Goal: Task Accomplishment & Management: Manage account settings

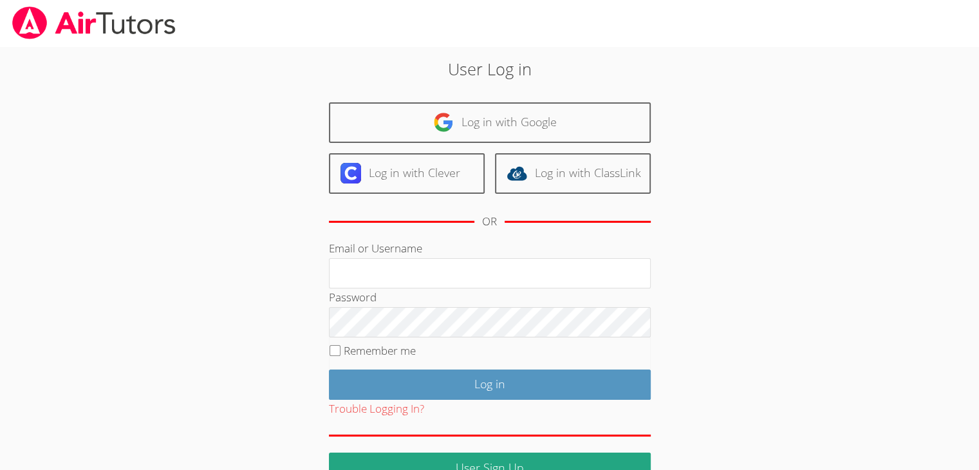
click at [763, 95] on div "User Log in Log in with Google Log in with Clever Log in with ClassLink OR Emai…" at bounding box center [489, 264] width 734 height 436
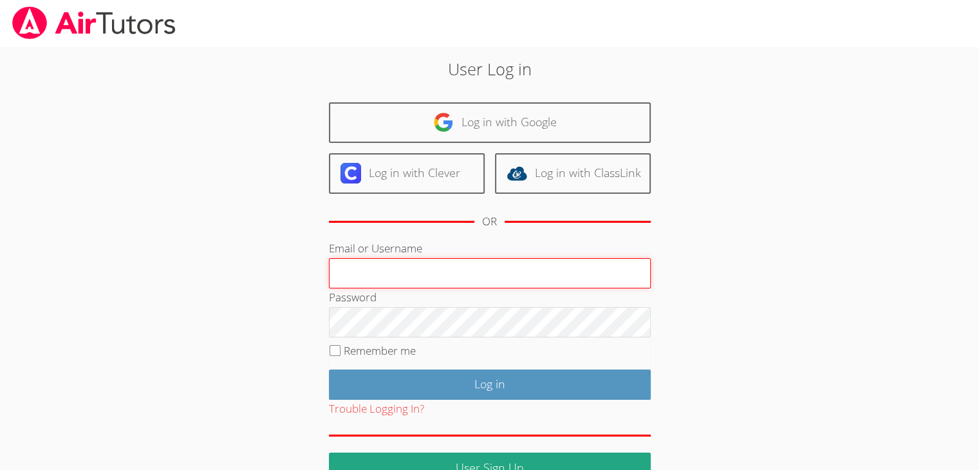
click at [559, 270] on input "Email or Username" at bounding box center [490, 273] width 322 height 31
type input "[EMAIL_ADDRESS][DOMAIN_NAME]"
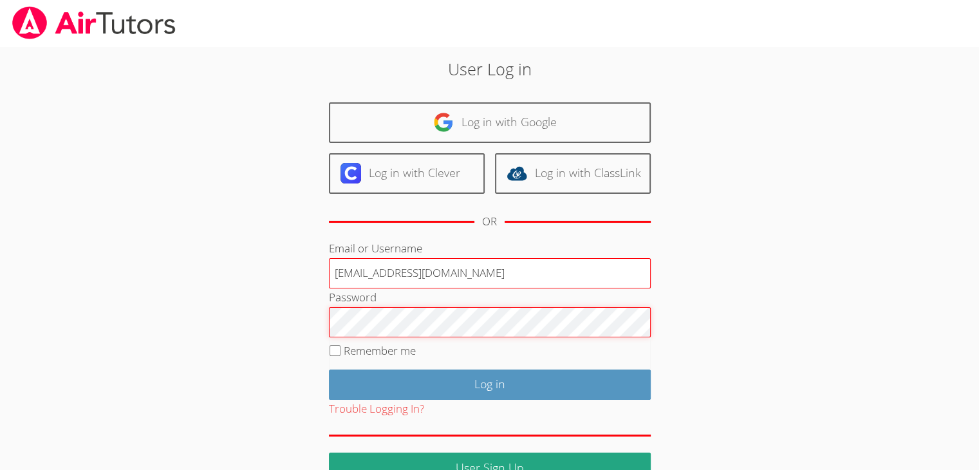
click at [329, 369] on input "Log in" at bounding box center [490, 384] width 322 height 30
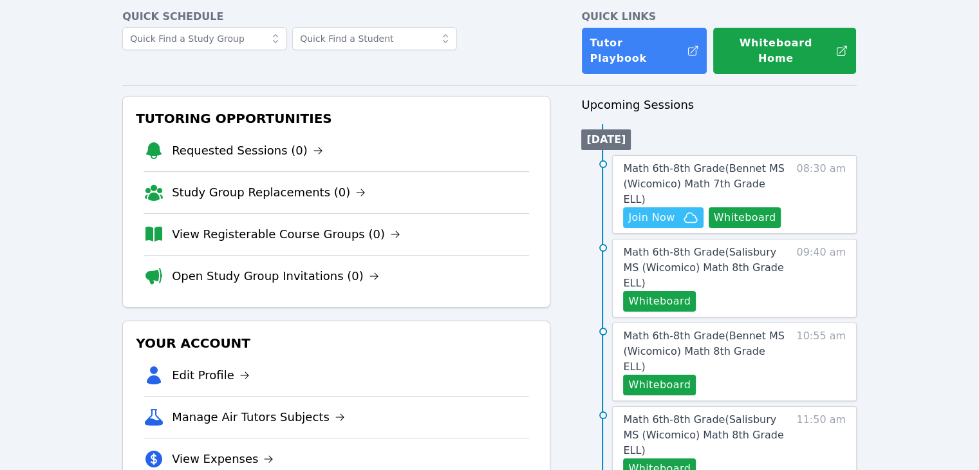
scroll to position [61, 0]
click at [757, 207] on button "Whiteboard" at bounding box center [745, 217] width 73 height 21
click at [753, 244] on link "Math 6th-8th Grade ( Salisbury MS (Wicomico) Math 8th Grade ELL )" at bounding box center [706, 267] width 167 height 46
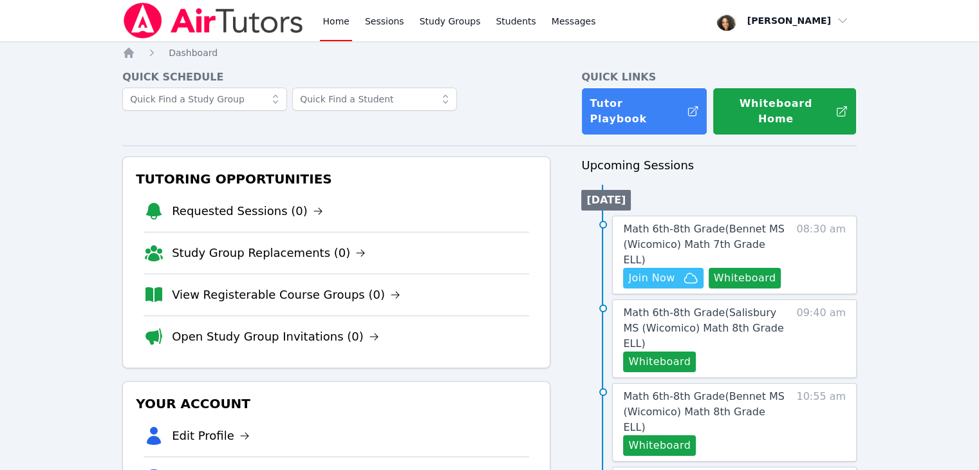
scroll to position [61, 0]
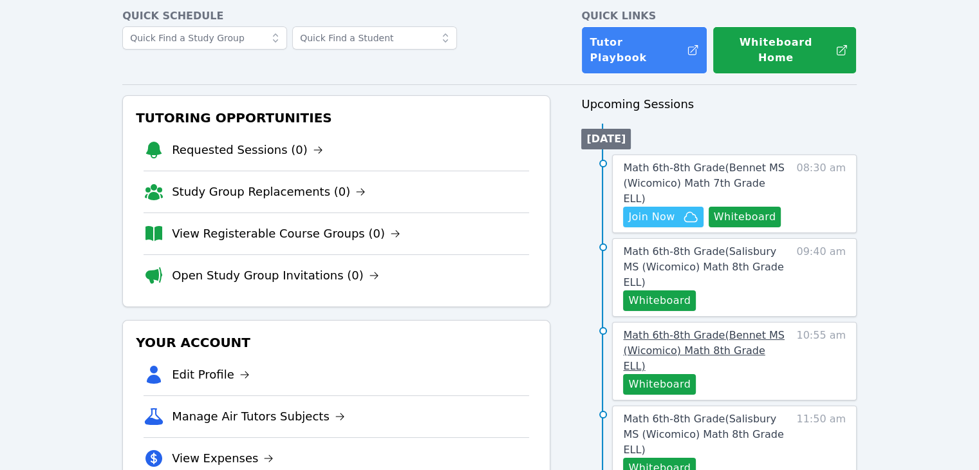
click at [676, 329] on span "Math 6th-8th Grade ( Bennet MS (Wicomico) Math 8th Grade ELL )" at bounding box center [703, 350] width 161 height 43
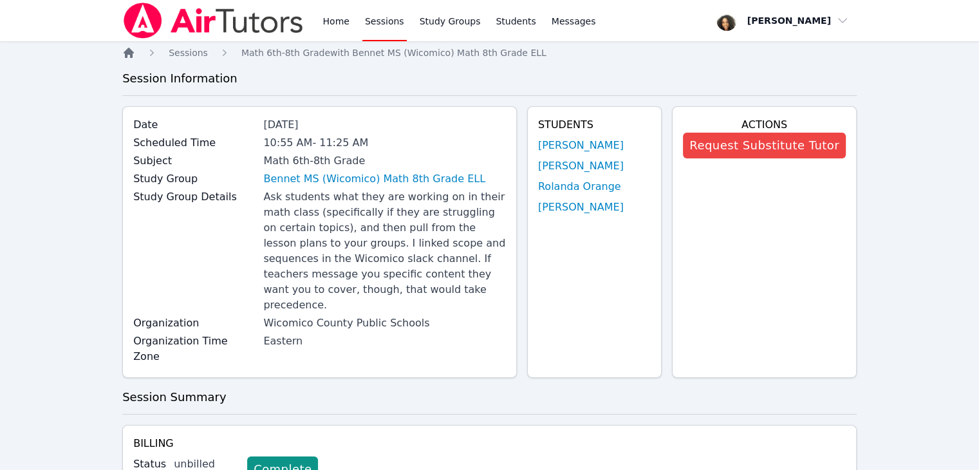
click at [126, 54] on icon "Breadcrumb" at bounding box center [129, 53] width 10 height 10
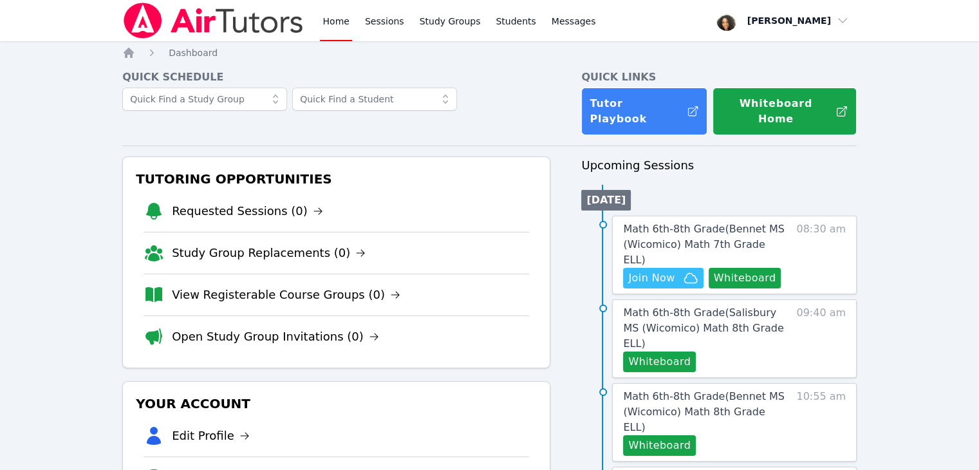
click at [274, 57] on nav "Home Dashboard" at bounding box center [489, 52] width 734 height 13
click at [660, 270] on span "Join Now" at bounding box center [651, 277] width 46 height 15
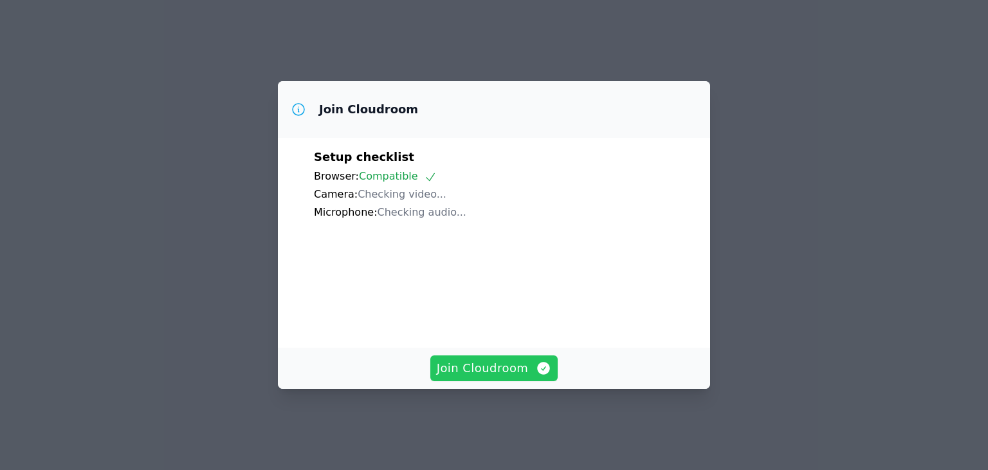
click at [466, 371] on span "Join Cloudroom" at bounding box center [494, 368] width 115 height 18
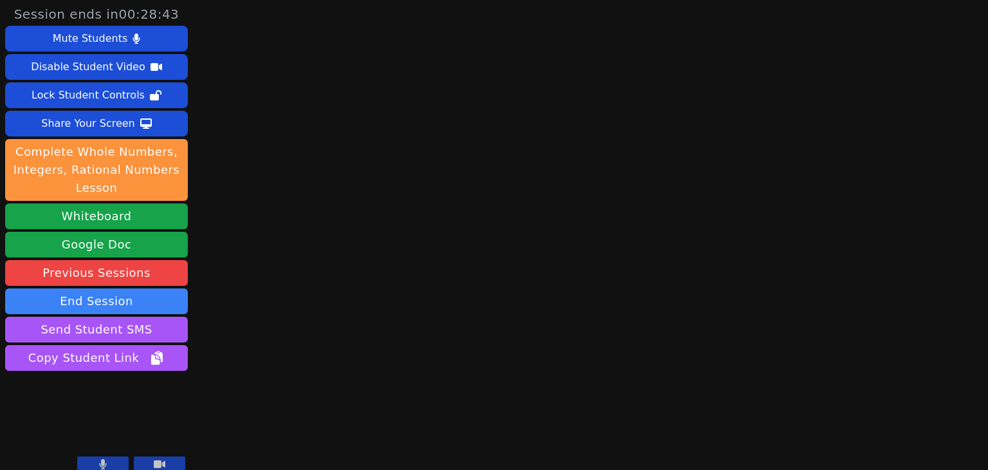
scroll to position [12, 0]
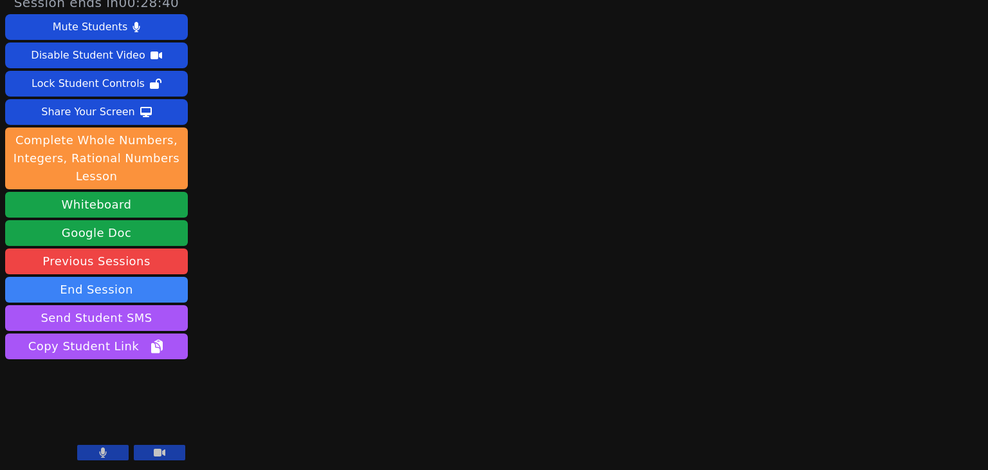
click at [518, 163] on main at bounding box center [590, 223] width 265 height 470
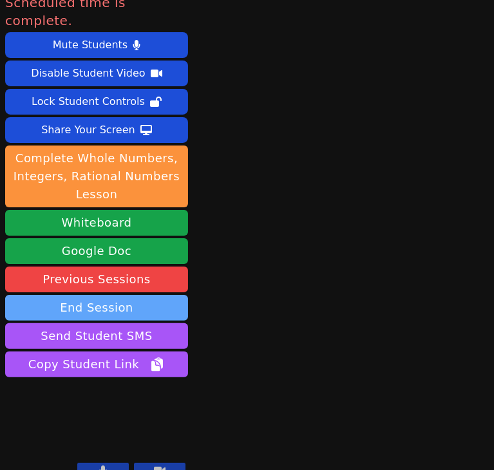
click at [128, 295] on button "End Session" at bounding box center [96, 308] width 183 height 26
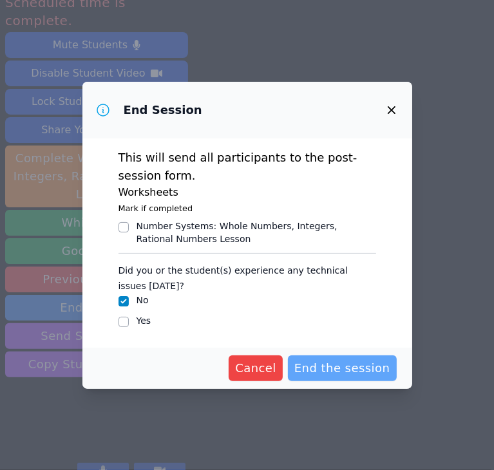
click at [342, 362] on span "End the session" at bounding box center [342, 368] width 96 height 18
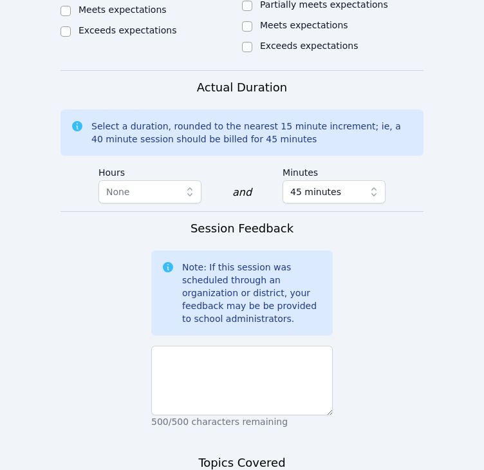
scroll to position [997, 0]
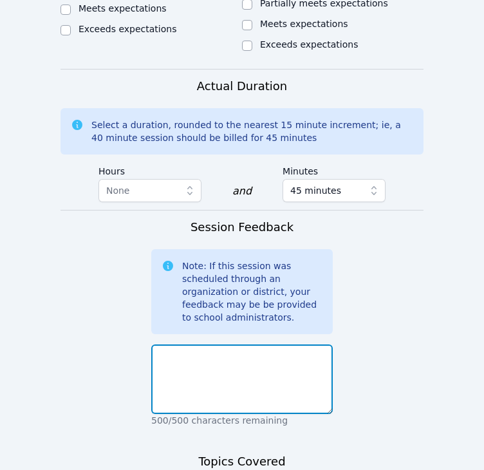
click at [299, 344] on textarea at bounding box center [241, 379] width 181 height 70
type textarea "Students absent."
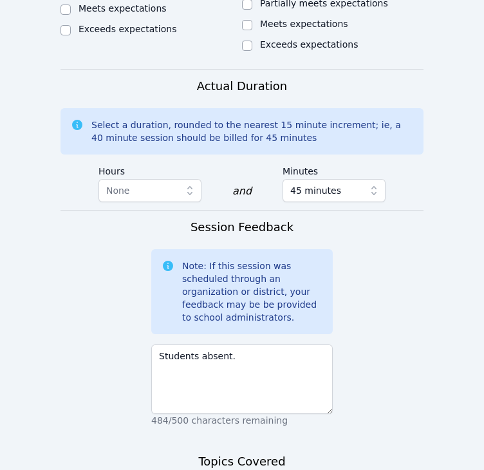
paste textarea "Students absent."
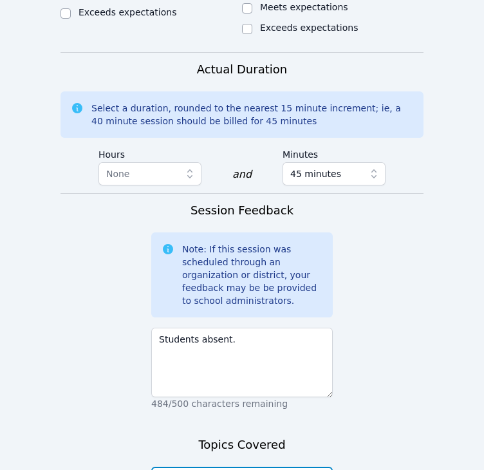
scroll to position [1014, 0]
type textarea "Students absent."
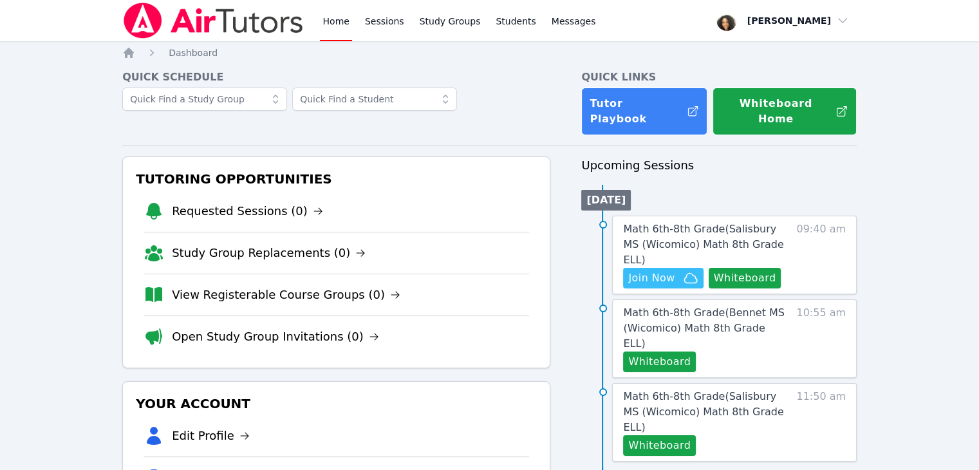
scroll to position [1, 0]
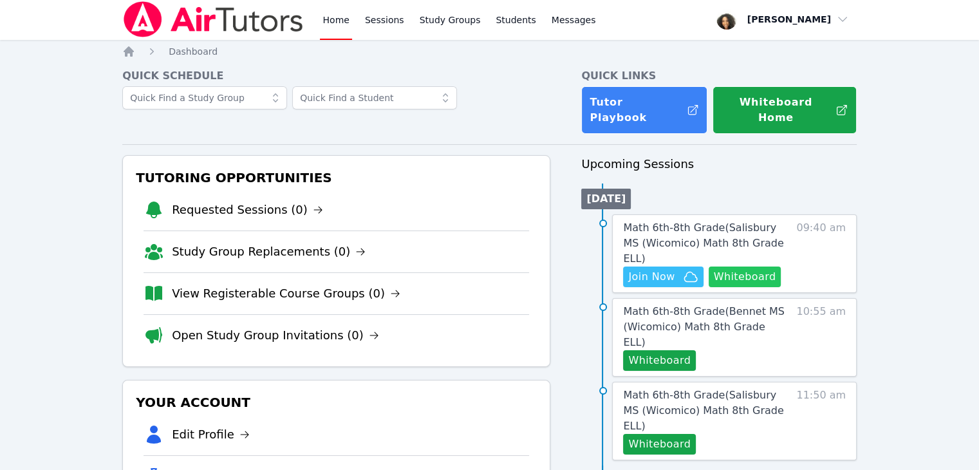
click at [483, 266] on button "Whiteboard" at bounding box center [745, 276] width 73 height 21
click at [483, 305] on span "Math 6th-8th Grade ( Bennet MS (Wicomico) Math 8th Grade ELL )" at bounding box center [703, 326] width 161 height 43
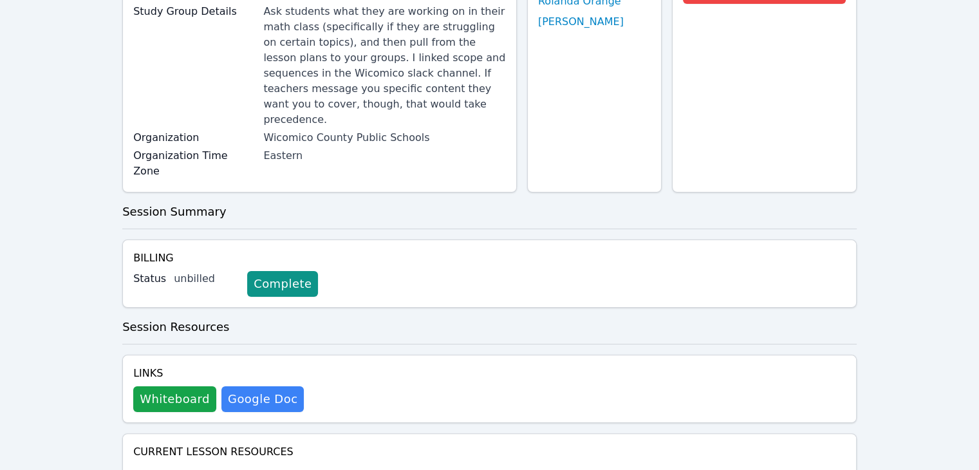
scroll to position [200, 0]
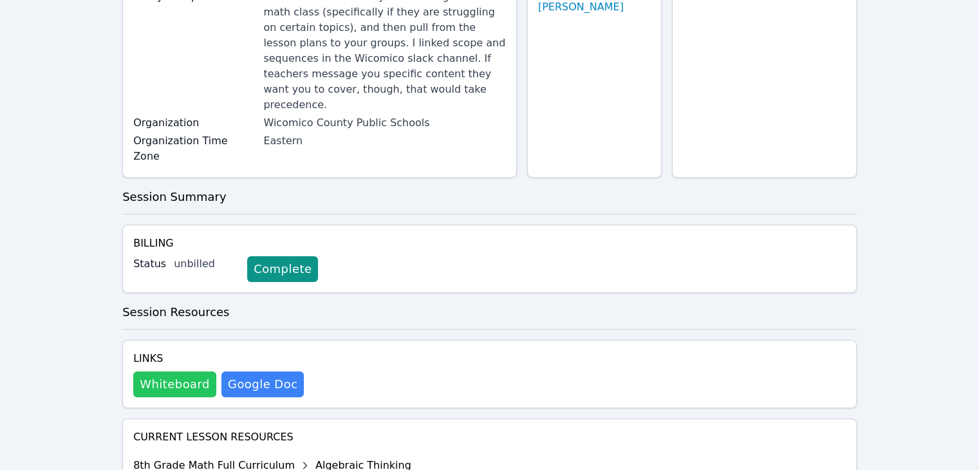
click at [161, 371] on button "Whiteboard" at bounding box center [174, 384] width 83 height 26
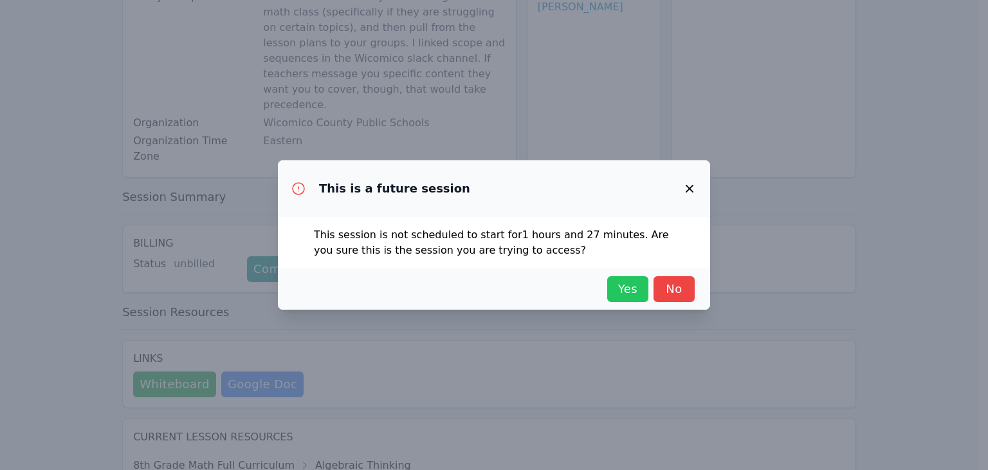
click at [483, 292] on span "Yes" at bounding box center [628, 289] width 28 height 18
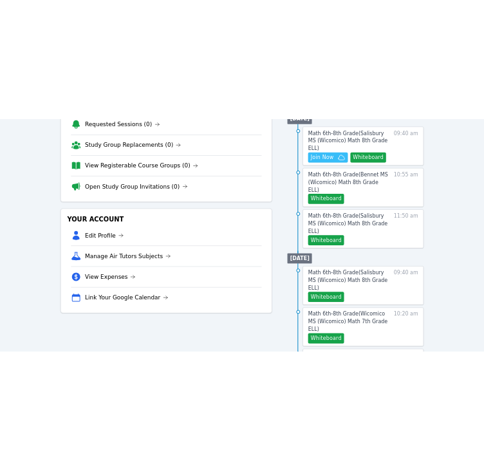
scroll to position [1, 0]
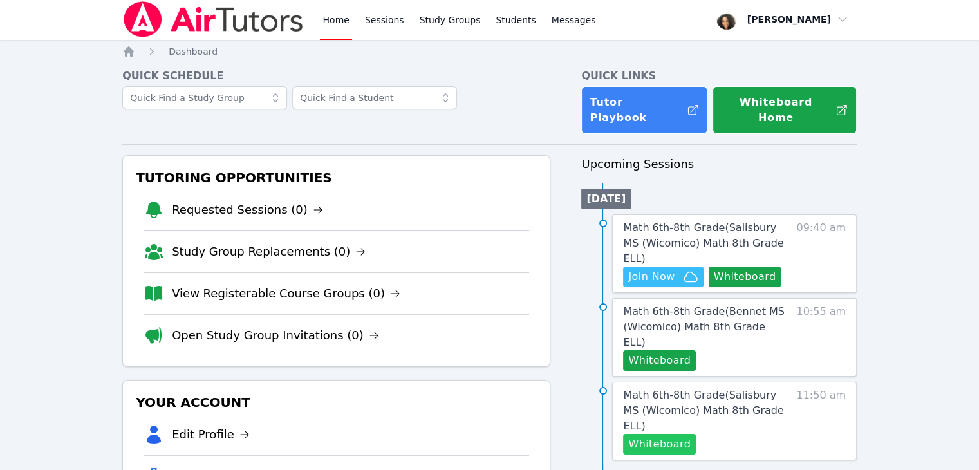
click at [483, 434] on button "Whiteboard" at bounding box center [659, 444] width 73 height 21
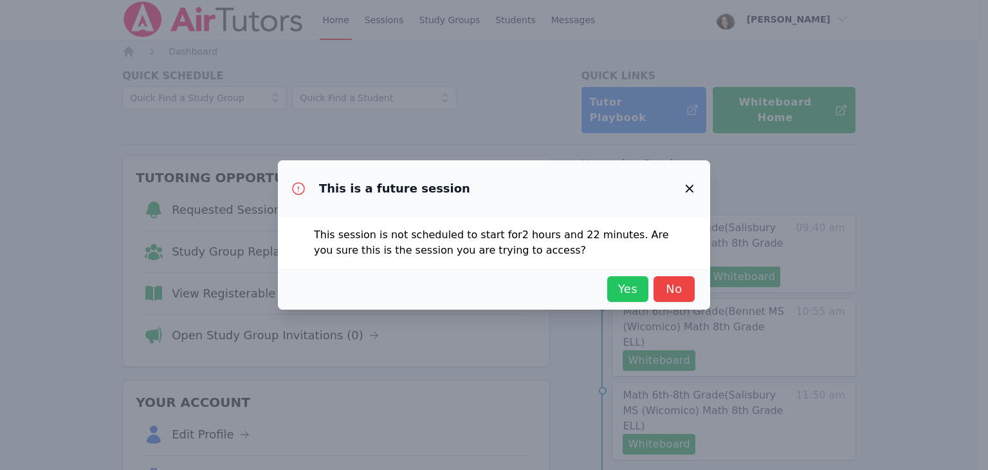
click at [483, 281] on span "Yes" at bounding box center [628, 289] width 28 height 18
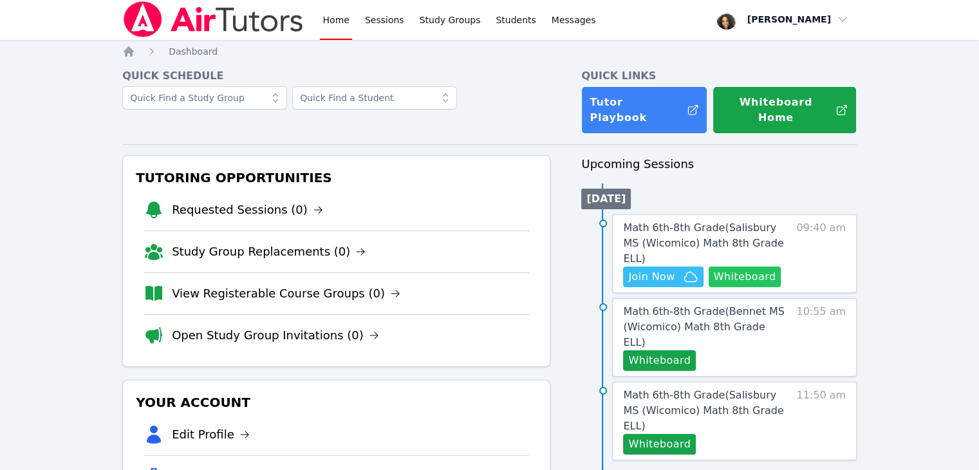
click at [483, 266] on button "Whiteboard" at bounding box center [745, 276] width 73 height 21
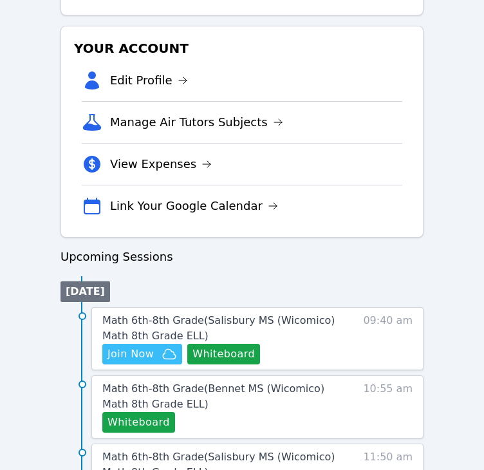
scroll to position [399, 0]
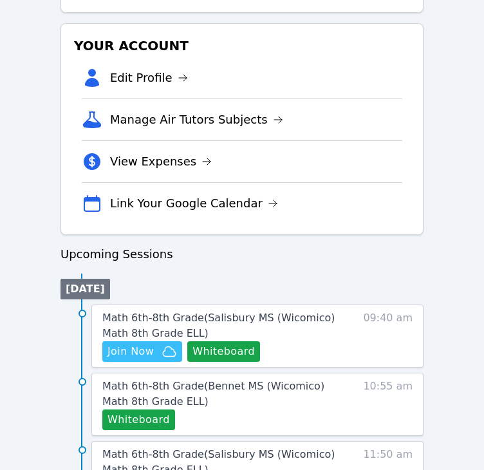
click at [358, 237] on div "Tutoring Opportunities Requested Sessions (0) Study Group Replacements (0) View…" at bounding box center [241, 422] width 363 height 1242
click at [140, 349] on span "Join Now" at bounding box center [130, 351] width 46 height 15
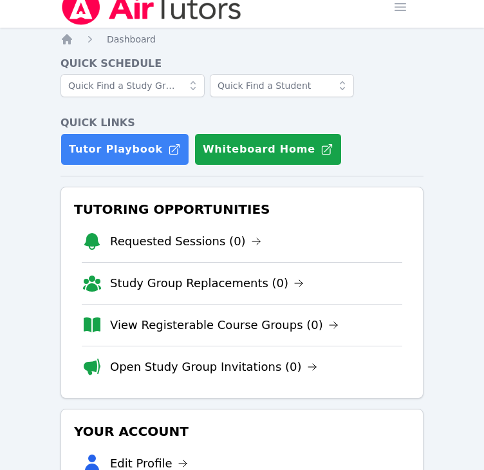
scroll to position [0, 0]
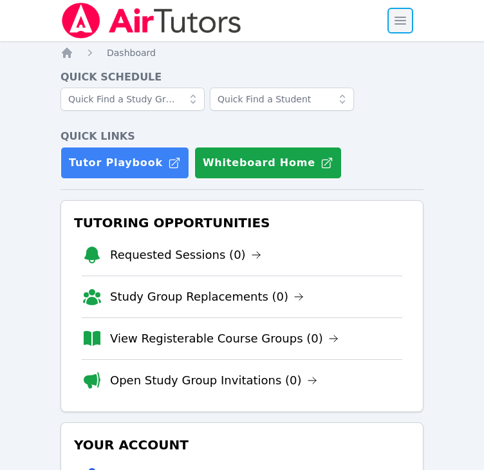
click at [402, 19] on span "button" at bounding box center [400, 20] width 28 height 28
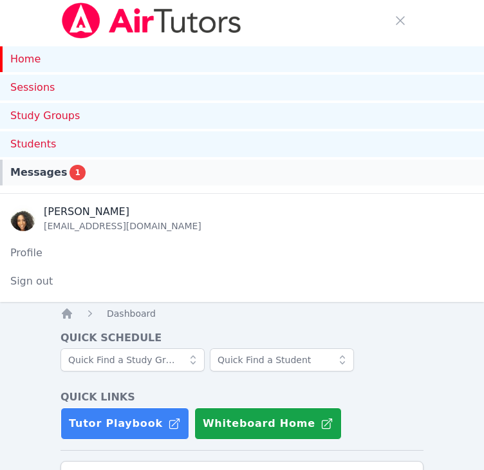
click at [221, 167] on div "Messages 1" at bounding box center [241, 172] width 463 height 15
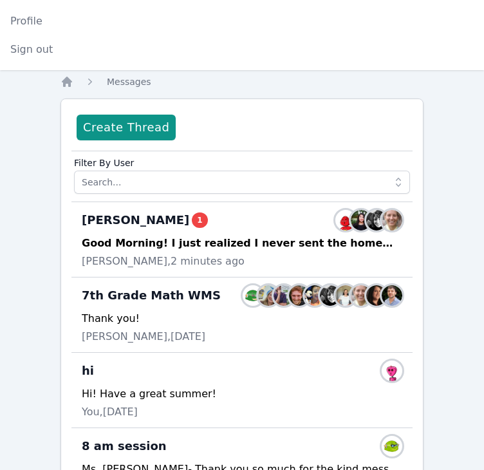
scroll to position [234, 0]
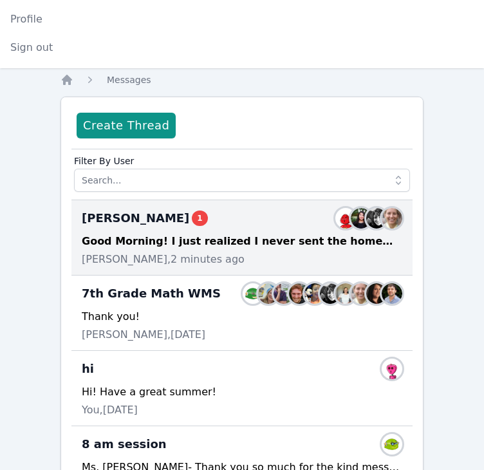
click at [248, 261] on div "Nicole Bennett, 2 minutes ago" at bounding box center [242, 259] width 320 height 15
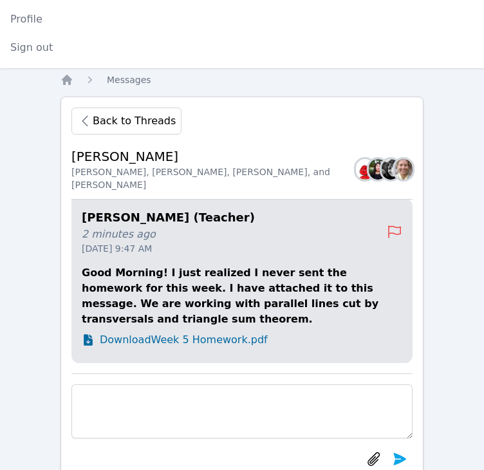
click at [216, 338] on span "Download Week 5 Homework.pdf" at bounding box center [184, 339] width 168 height 15
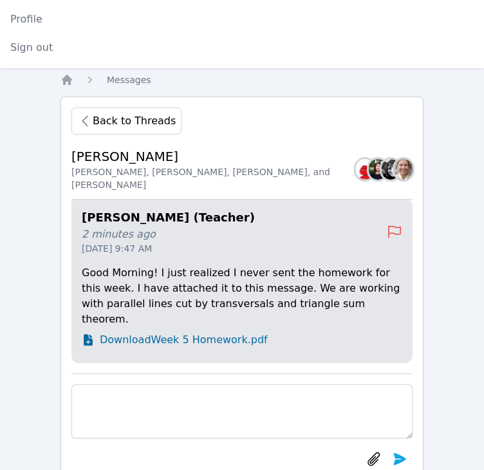
scroll to position [272, 0]
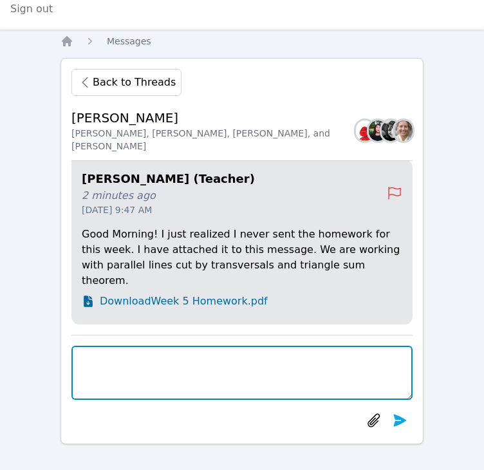
click at [232, 370] on textarea at bounding box center [241, 373] width 341 height 54
type textarea "G"
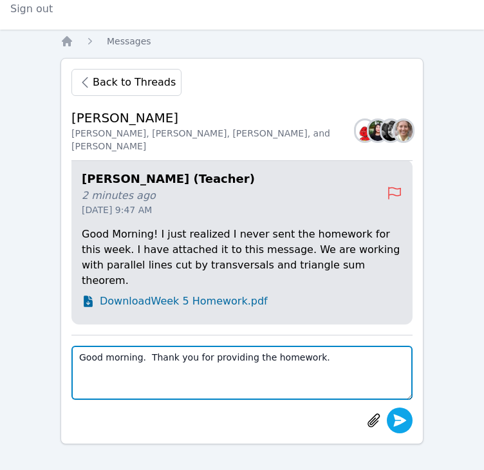
type textarea "Good morning. Thank you for providing the homework."
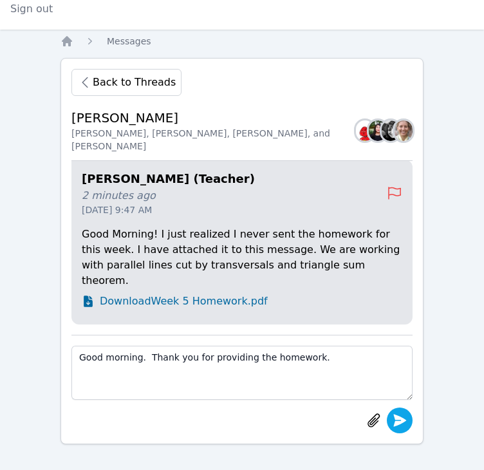
click at [398, 423] on icon "submit" at bounding box center [400, 420] width 13 height 12
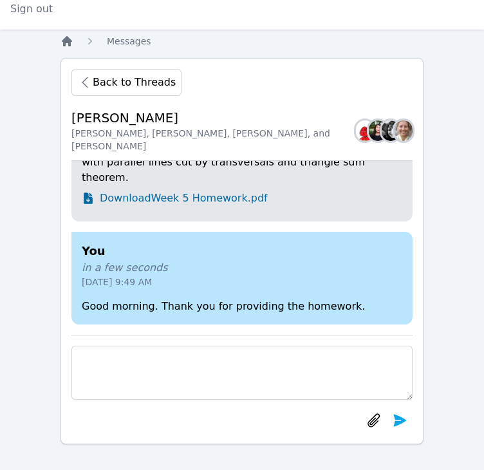
click at [66, 42] on icon "Breadcrumb" at bounding box center [67, 41] width 10 height 10
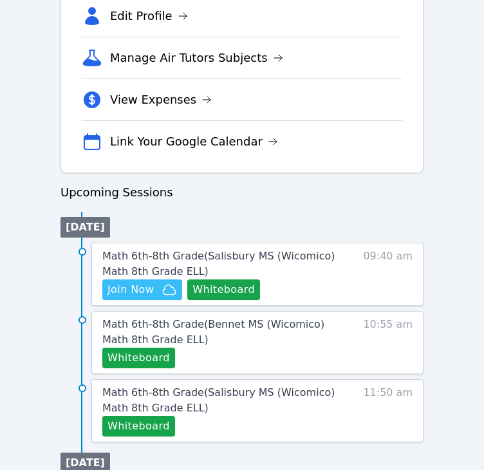
scroll to position [722, 0]
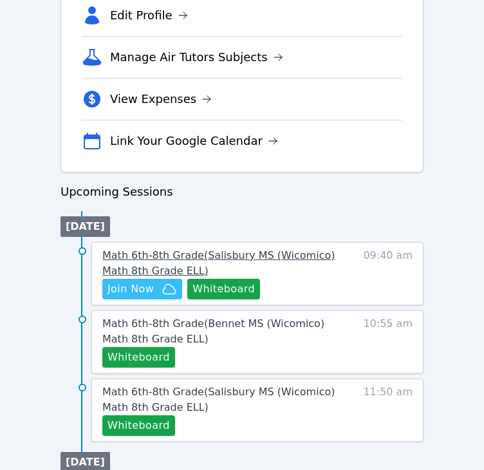
click at [131, 254] on span "Math 6th-8th Grade ( Salisbury MS (Wicomico) Math 8th Grade ELL )" at bounding box center [218, 263] width 232 height 28
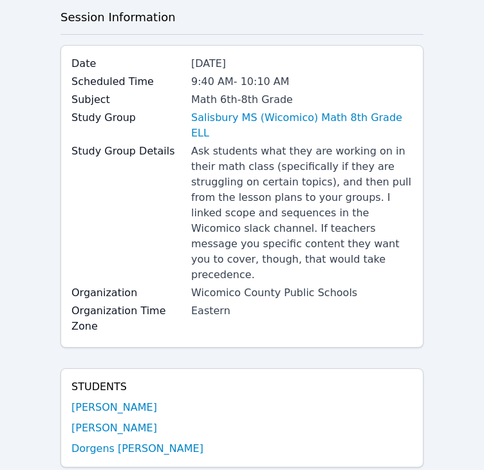
scroll to position [353, 0]
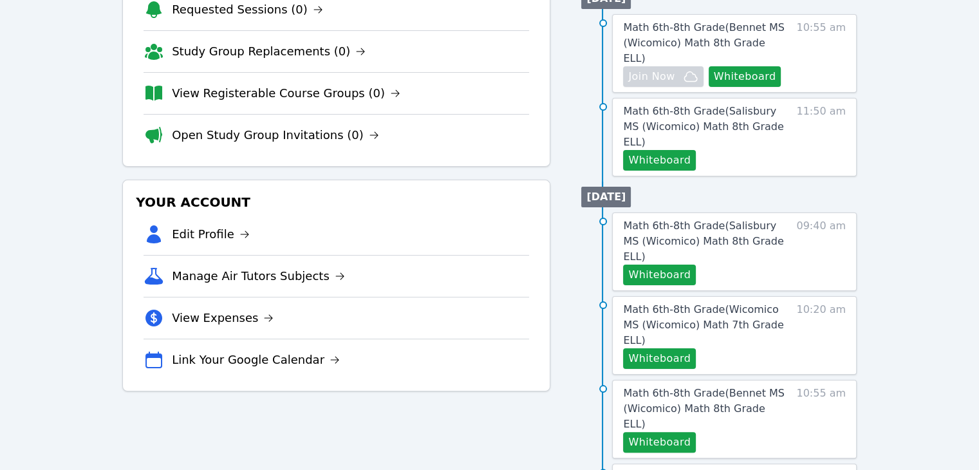
scroll to position [201, 0]
click at [483, 151] on button "Whiteboard" at bounding box center [659, 161] width 73 height 21
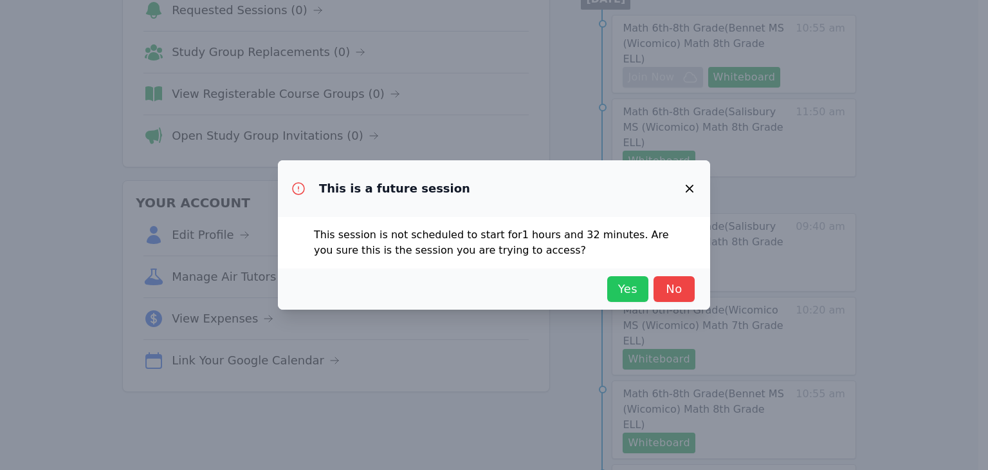
click at [483, 286] on span "Yes" at bounding box center [628, 289] width 28 height 18
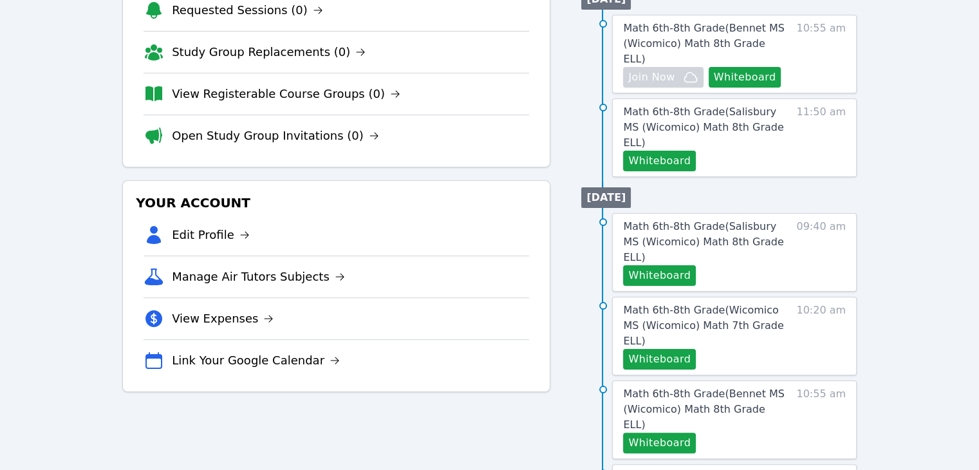
scroll to position [152, 0]
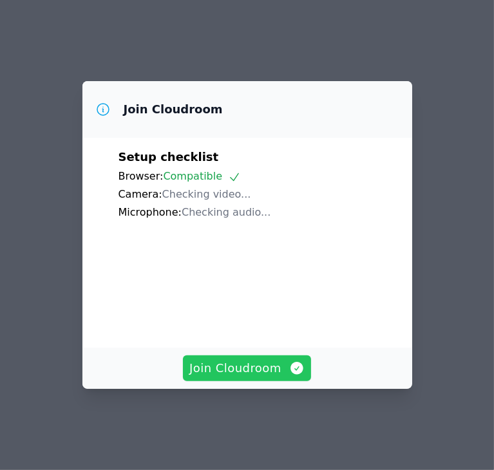
click at [218, 376] on span "Join Cloudroom" at bounding box center [246, 368] width 115 height 18
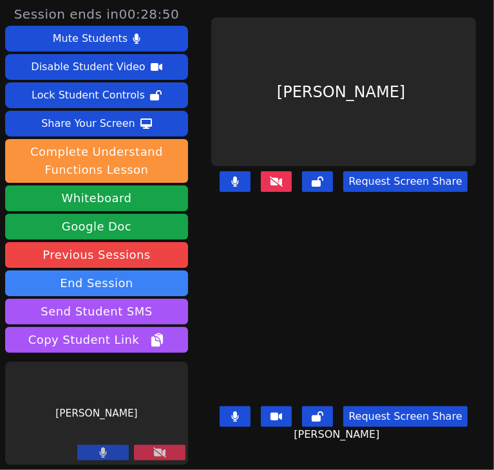
click at [157, 455] on icon at bounding box center [159, 452] width 13 height 10
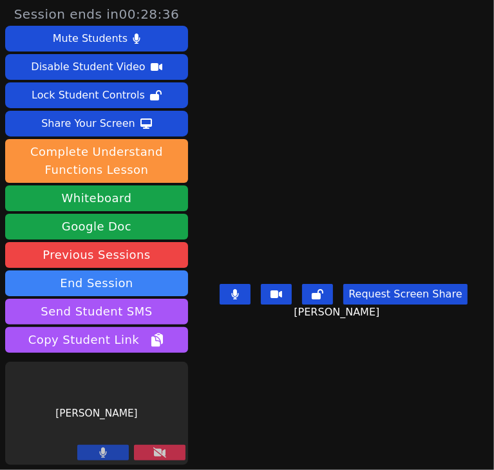
click at [149, 454] on button at bounding box center [159, 452] width 51 height 15
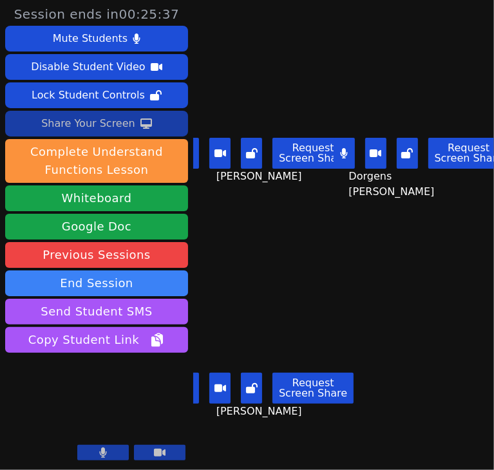
click at [122, 124] on div "Share Your Screen" at bounding box center [88, 123] width 94 height 21
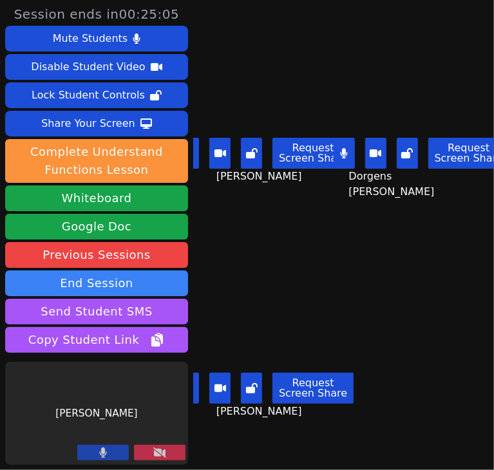
click at [154, 451] on icon at bounding box center [159, 452] width 13 height 10
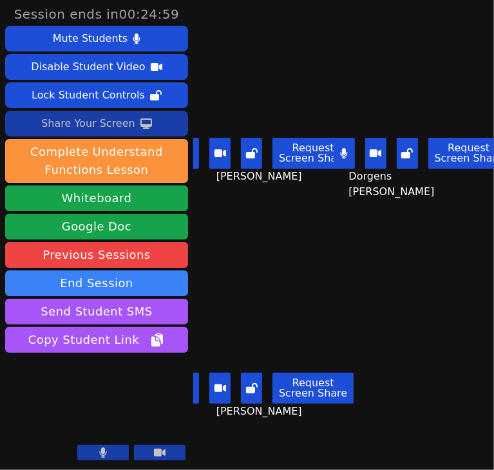
click at [140, 124] on icon at bounding box center [146, 123] width 12 height 10
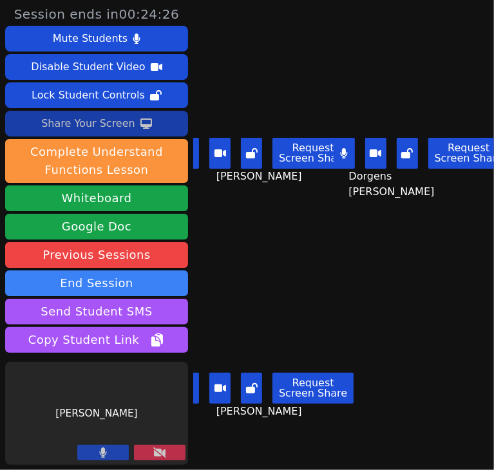
click at [110, 120] on div "Share Your Screen" at bounding box center [88, 123] width 94 height 21
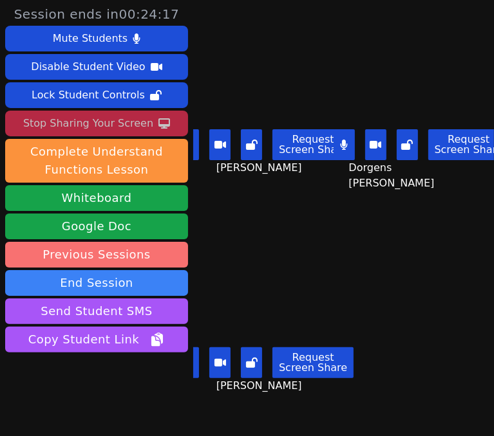
drag, startPoint x: 127, startPoint y: 371, endPoint x: 126, endPoint y: 245, distance: 126.8
click at [126, 245] on aside "Session ends in 00:24:17 Mute Students Disable Student Video Lock Student Contr…" at bounding box center [96, 231] width 193 height 463
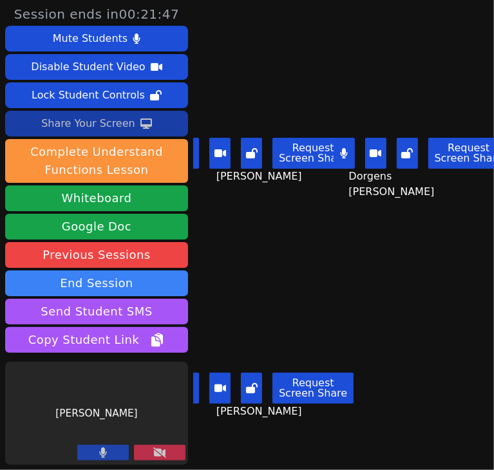
click at [163, 454] on icon at bounding box center [159, 452] width 13 height 10
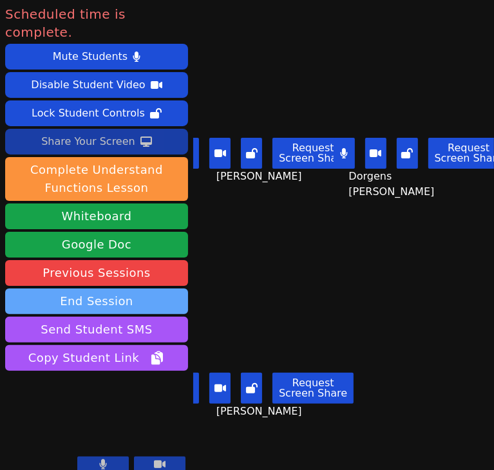
click at [152, 288] on button "End Session" at bounding box center [96, 301] width 183 height 26
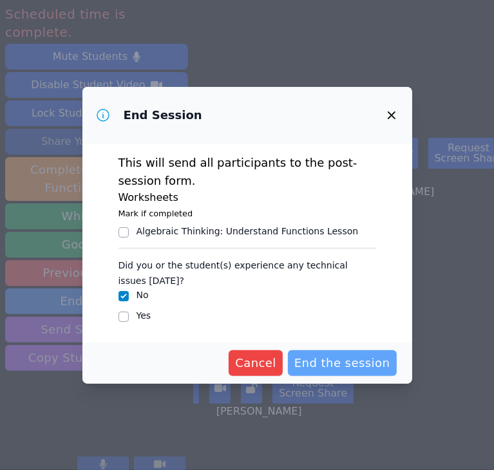
click at [320, 369] on span "End the session" at bounding box center [342, 363] width 96 height 18
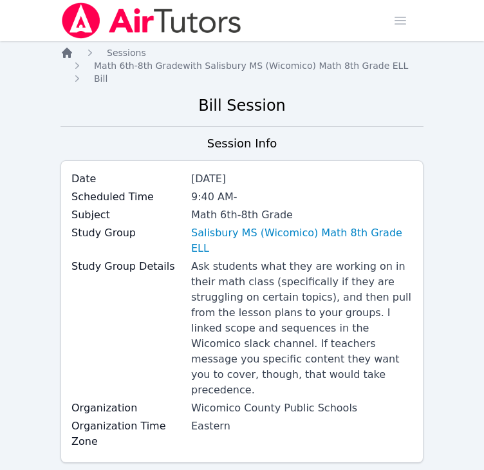
click at [68, 55] on icon "Breadcrumb" at bounding box center [67, 53] width 10 height 10
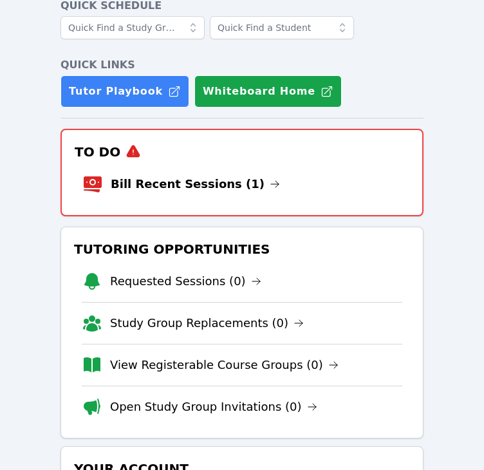
scroll to position [70, 0]
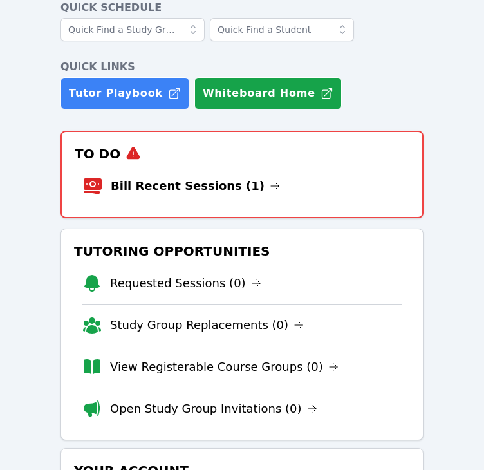
click at [158, 187] on link "Bill Recent Sessions (1)" at bounding box center [195, 186] width 169 height 18
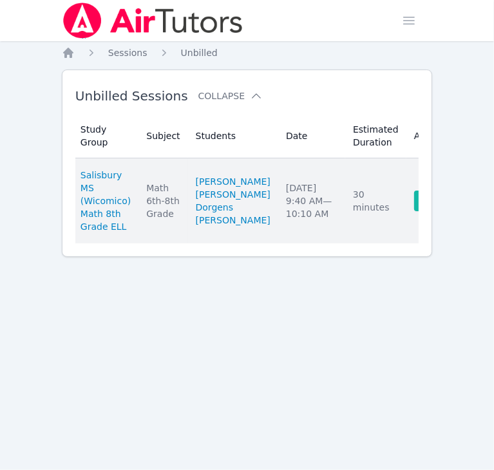
click at [414, 200] on link "Complete" at bounding box center [445, 200] width 62 height 21
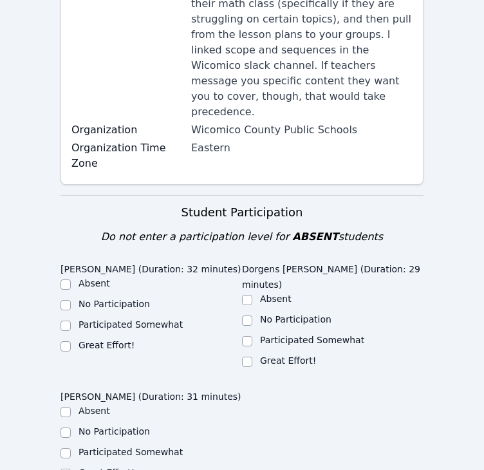
scroll to position [283, 0]
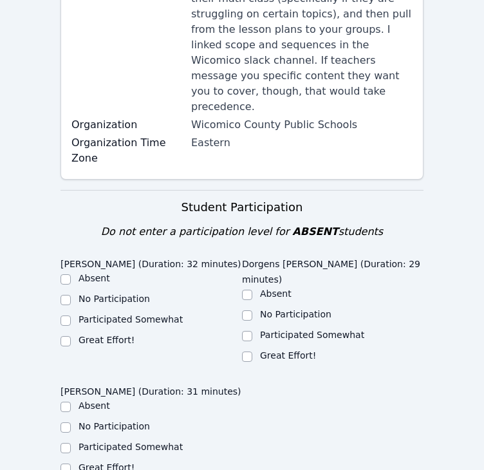
click at [111, 335] on label "Great Effort!" at bounding box center [107, 340] width 56 height 10
click at [71, 336] on input "Great Effort!" at bounding box center [65, 341] width 10 height 10
checkbox input "true"
click at [250, 351] on input "Great Effort!" at bounding box center [247, 356] width 10 height 10
checkbox input "true"
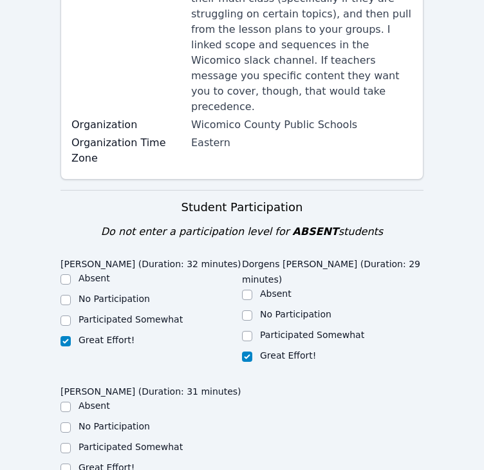
click at [113, 462] on label "Great Effort!" at bounding box center [107, 467] width 56 height 10
click at [71, 463] on input "Great Effort!" at bounding box center [65, 468] width 10 height 10
checkbox input "true"
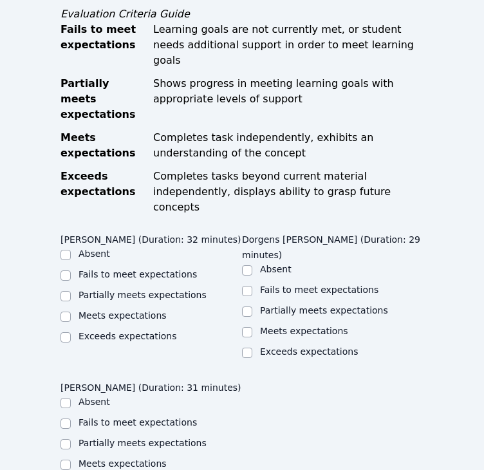
scroll to position [813, 0]
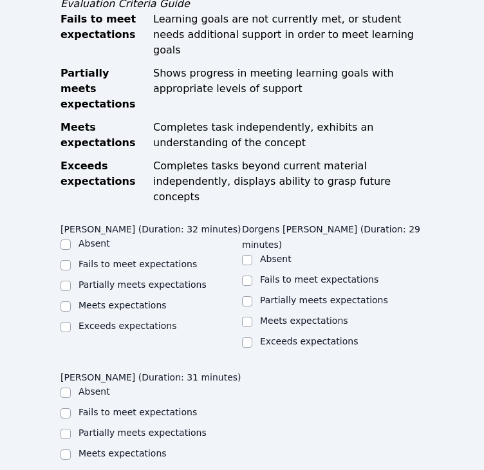
click at [89, 300] on label "Meets expectations" at bounding box center [123, 305] width 88 height 10
click at [71, 301] on input "Meets expectations" at bounding box center [65, 306] width 10 height 10
checkbox input "true"
click at [253, 314] on div "Meets expectations" at bounding box center [332, 321] width 181 height 15
click at [250, 317] on input "Meets expectations" at bounding box center [247, 322] width 10 height 10
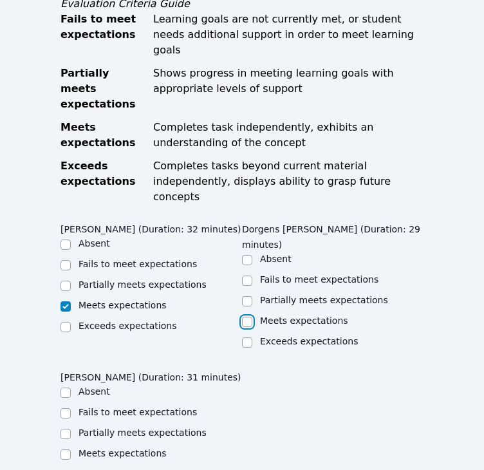
checkbox input "true"
click at [115, 448] on label "Meets expectations" at bounding box center [123, 453] width 88 height 10
click at [71, 449] on input "Meets expectations" at bounding box center [65, 454] width 10 height 10
checkbox input "true"
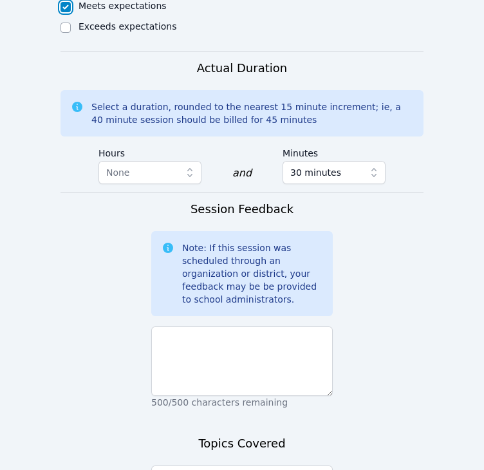
scroll to position [1261, 0]
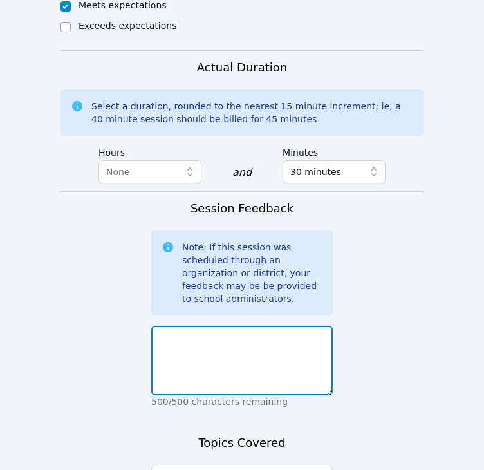
click at [209, 326] on textarea at bounding box center [241, 361] width 181 height 70
type textarea "They did a great job today!"
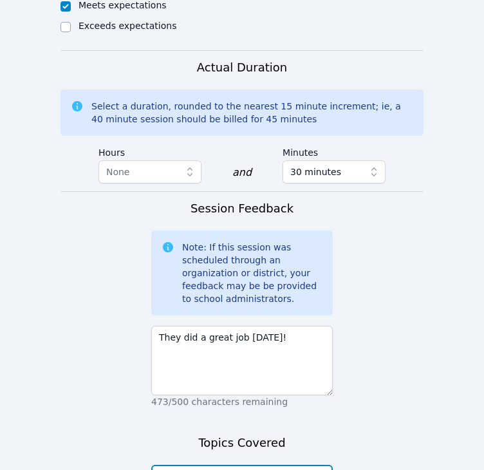
scroll to position [1335, 0]
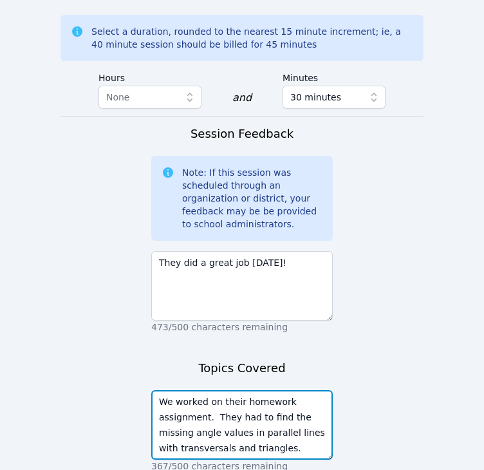
type textarea "We worked on their homework assignment. They had to find the missing angle valu…"
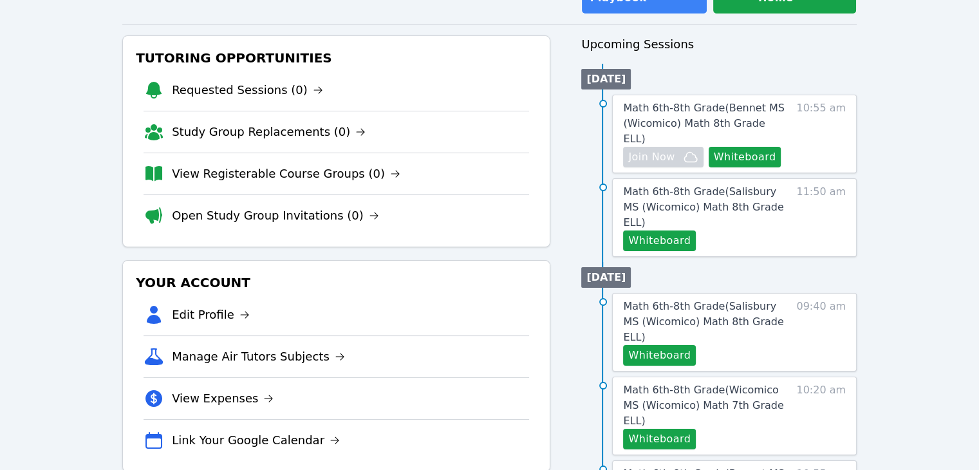
scroll to position [125, 0]
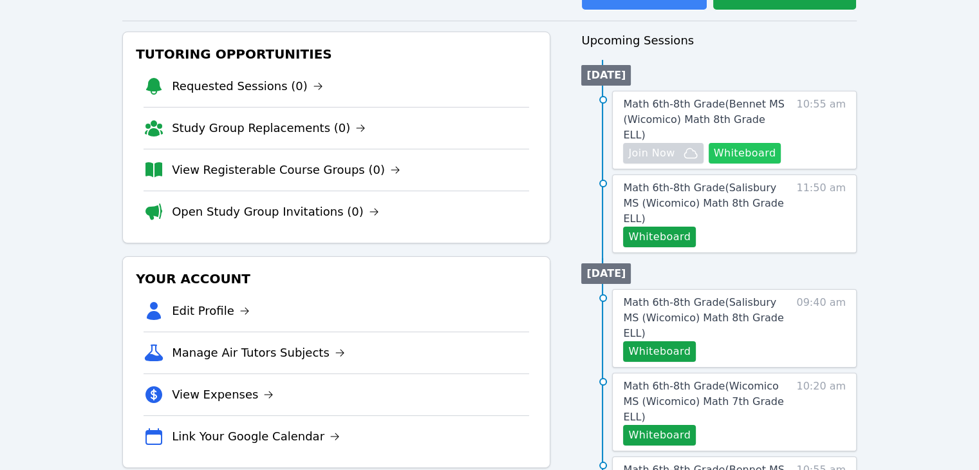
click at [493, 143] on button "Whiteboard" at bounding box center [745, 153] width 73 height 21
click at [493, 98] on span "Math 6th-8th Grade ( Bennet MS (Wicomico) Math 8th Grade ELL )" at bounding box center [703, 119] width 161 height 43
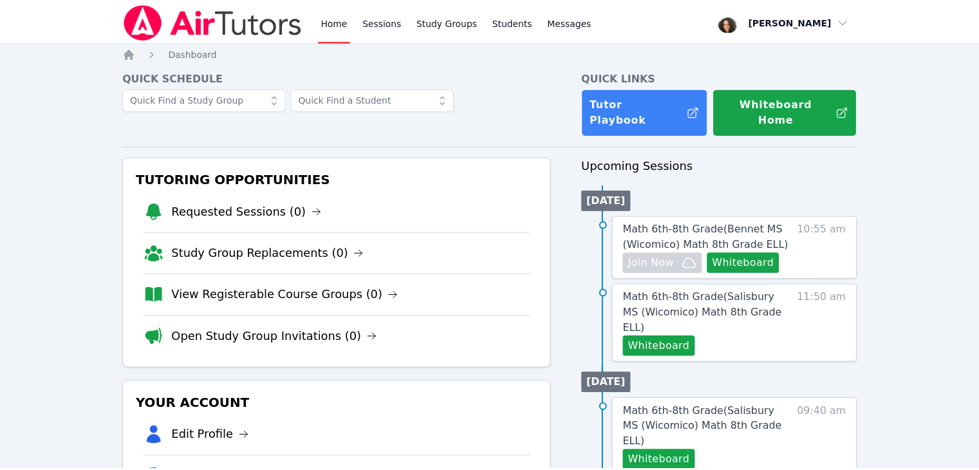
scroll to position [149, 0]
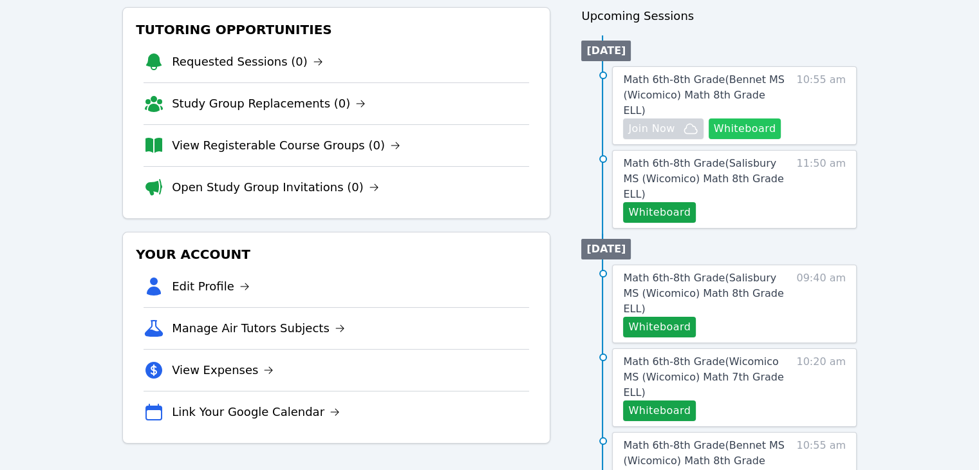
click at [731, 118] on button "Whiteboard" at bounding box center [745, 128] width 73 height 21
click at [674, 202] on button "Whiteboard" at bounding box center [659, 212] width 73 height 21
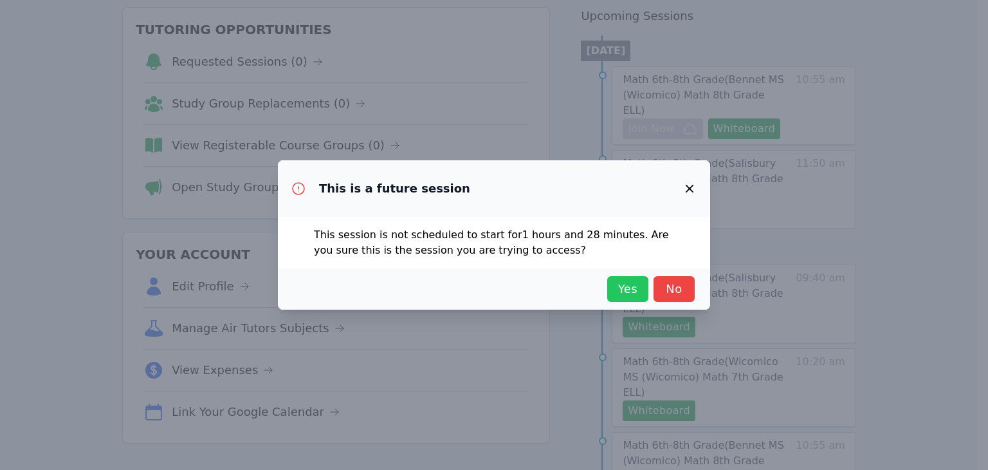
click at [627, 290] on span "Yes" at bounding box center [628, 289] width 28 height 18
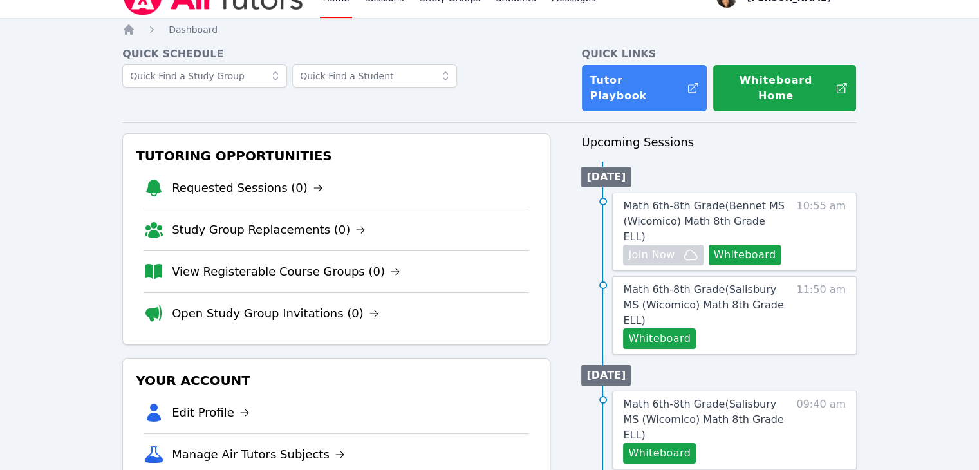
scroll to position [14, 0]
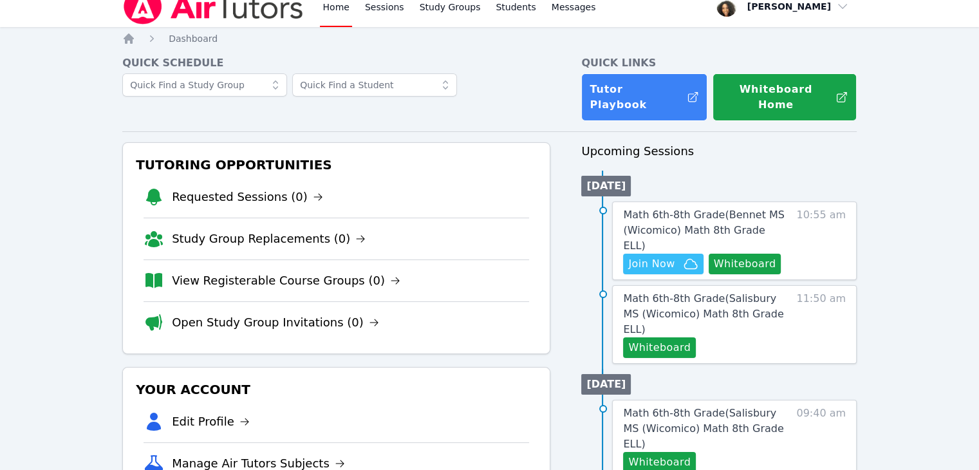
click at [747, 209] on span "Math 6th-8th Grade ( Bennet MS (Wicomico) Math 8th Grade ELL )" at bounding box center [703, 230] width 161 height 43
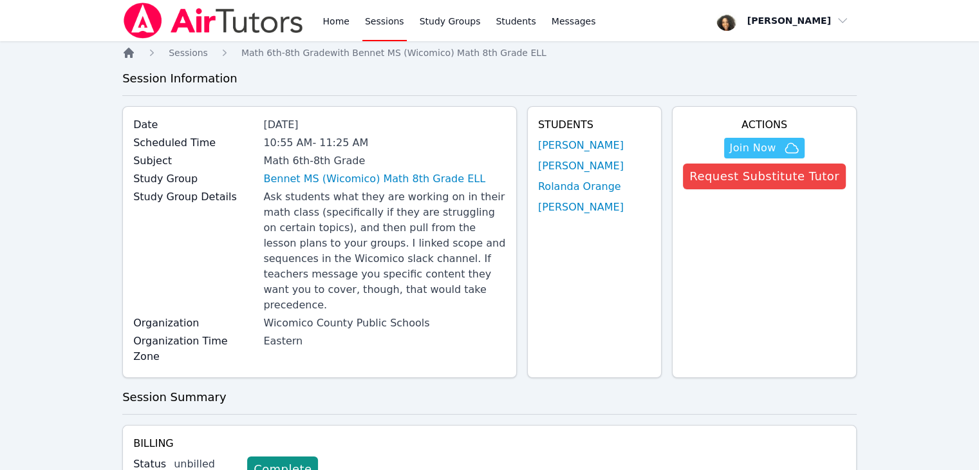
click at [131, 50] on icon "Breadcrumb" at bounding box center [129, 53] width 10 height 10
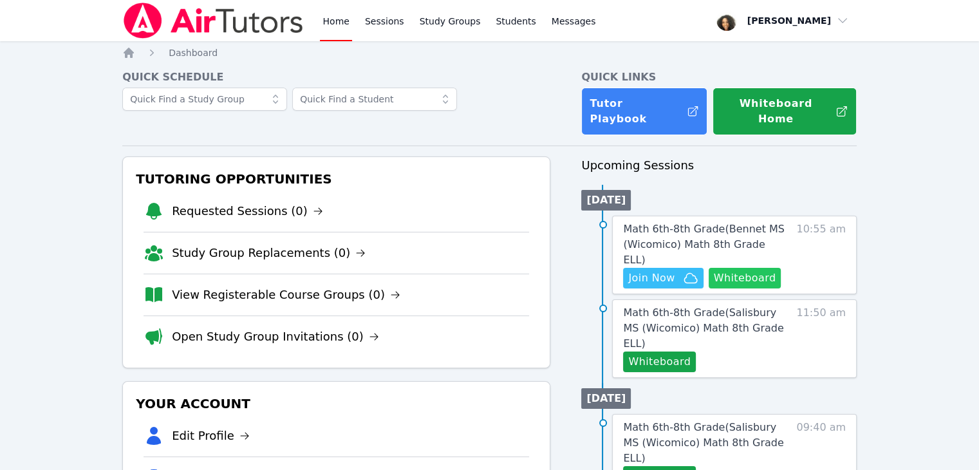
click at [742, 268] on button "Whiteboard" at bounding box center [745, 278] width 73 height 21
click at [636, 270] on span "Join Now" at bounding box center [651, 277] width 46 height 15
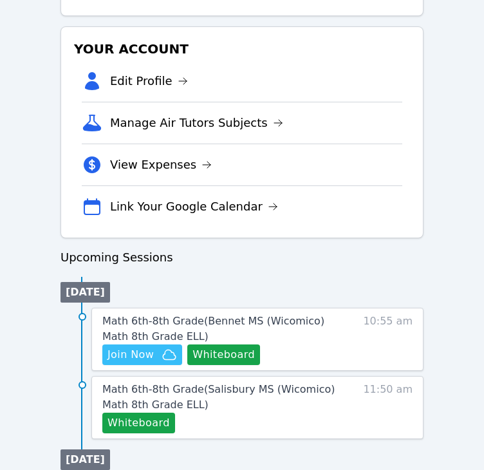
scroll to position [396, 0]
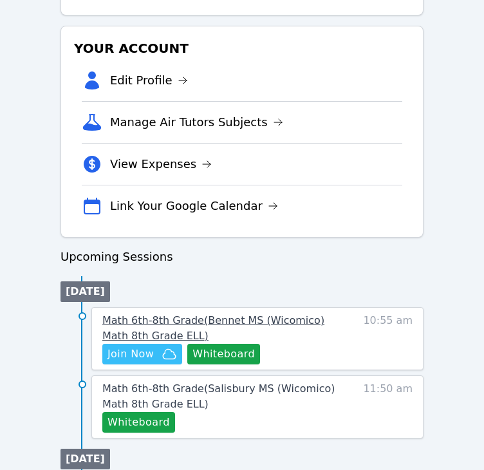
click at [150, 323] on span "Math 6th-8th Grade ( Bennet MS (Wicomico) Math 8th Grade ELL )" at bounding box center [213, 328] width 222 height 28
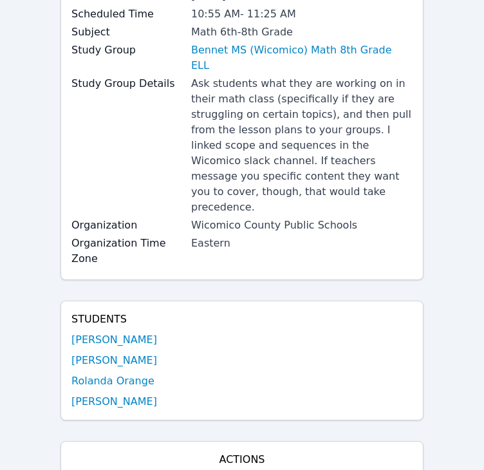
scroll to position [123, 0]
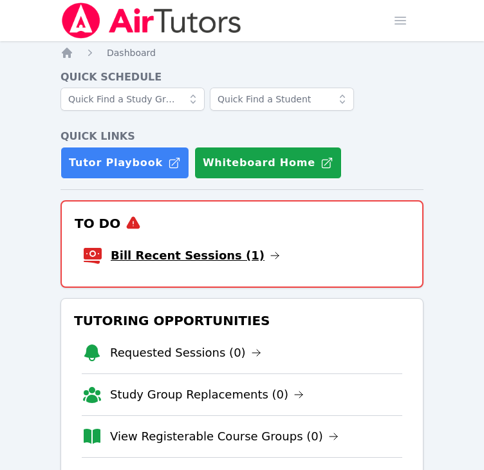
click at [155, 255] on link "Bill Recent Sessions (1)" at bounding box center [195, 255] width 169 height 18
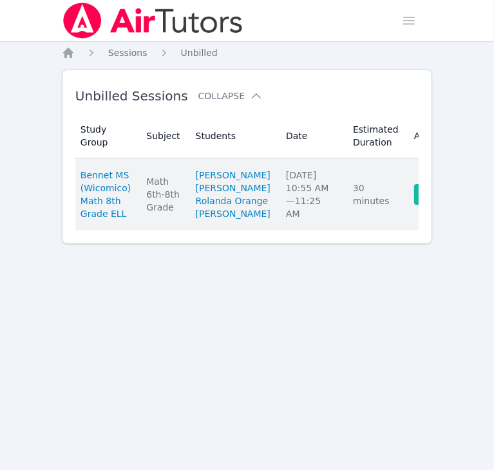
click at [414, 205] on link "Complete" at bounding box center [445, 194] width 62 height 21
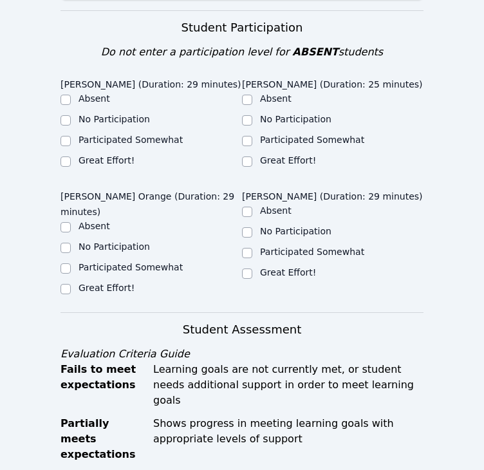
scroll to position [462, 0]
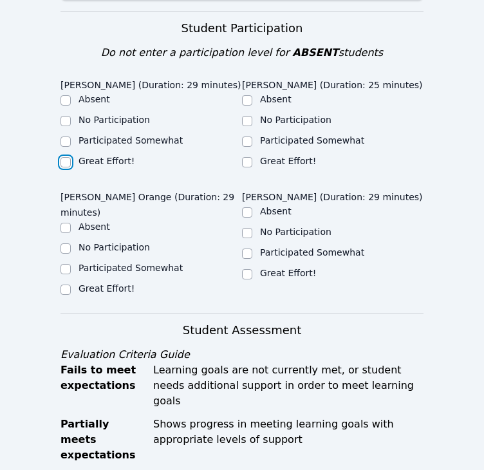
click at [65, 157] on input "Great Effort!" at bounding box center [65, 162] width 10 height 10
checkbox input "true"
click at [247, 157] on input "Great Effort!" at bounding box center [247, 162] width 10 height 10
checkbox input "true"
click at [64, 284] on input "Great Effort!" at bounding box center [65, 289] width 10 height 10
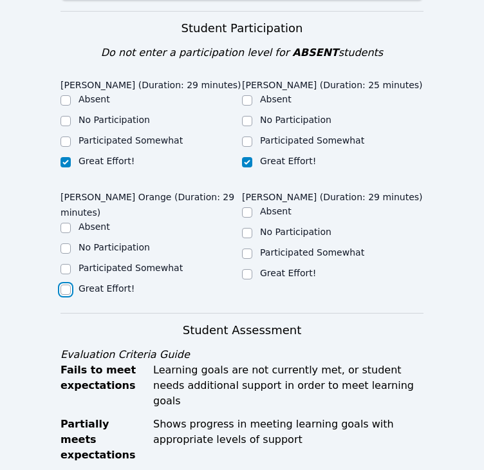
checkbox input "true"
click at [247, 269] on input "Great Effort!" at bounding box center [247, 274] width 10 height 10
checkbox input "true"
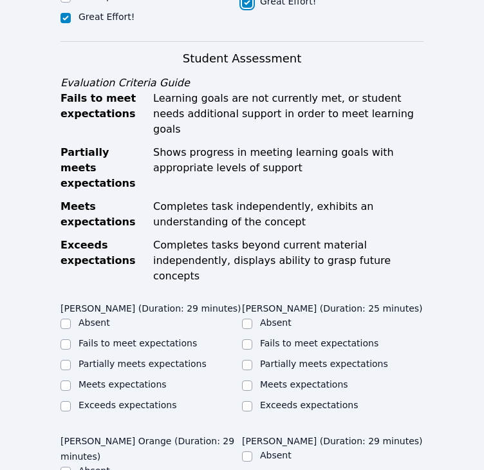
scroll to position [743, 0]
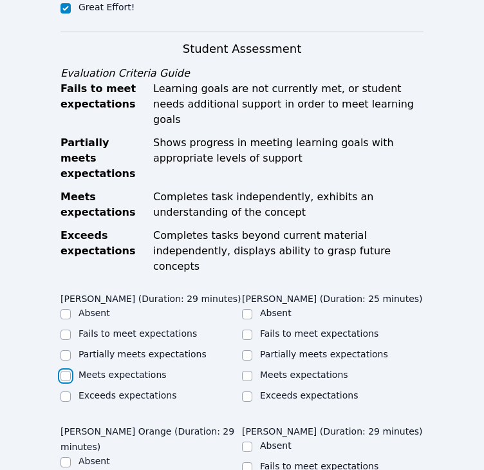
click at [65, 371] on input "Meets expectations" at bounding box center [65, 376] width 10 height 10
checkbox input "true"
click at [248, 371] on input "Meets expectations" at bounding box center [247, 376] width 10 height 10
checkbox input "true"
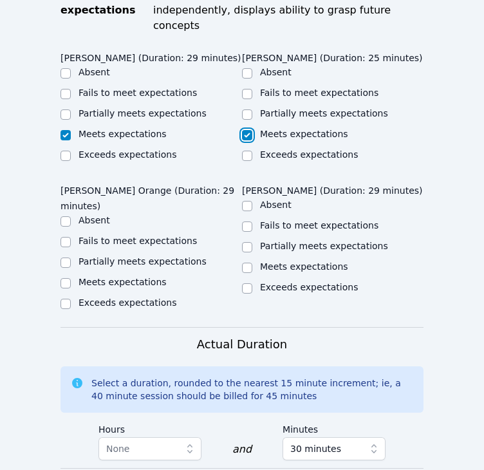
scroll to position [994, 0]
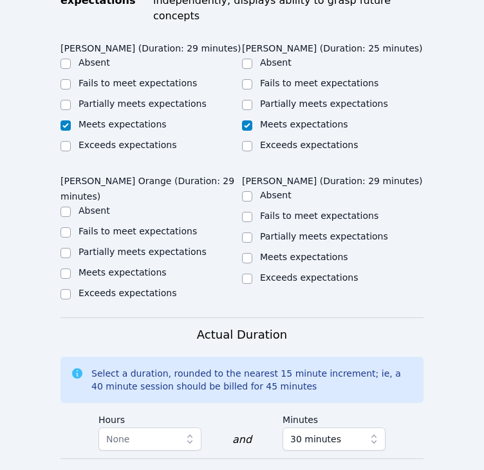
click at [109, 267] on label "Meets expectations" at bounding box center [123, 272] width 88 height 10
click at [71, 268] on input "Meets expectations" at bounding box center [65, 273] width 10 height 10
checkbox input "true"
click at [248, 253] on input "Meets expectations" at bounding box center [247, 258] width 10 height 10
checkbox input "true"
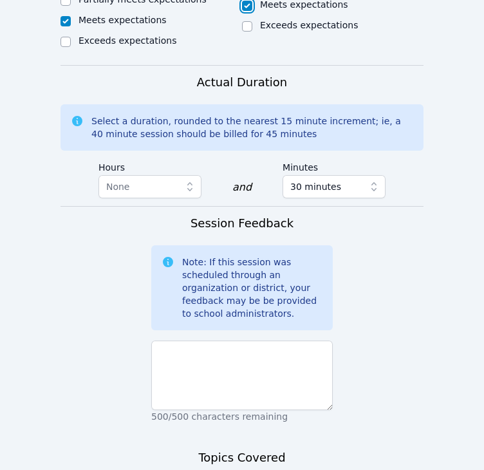
scroll to position [1251, 0]
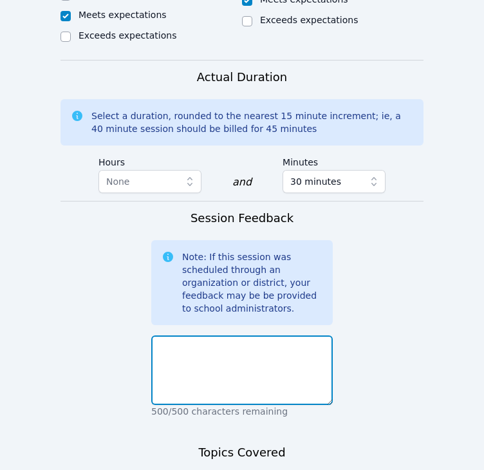
click at [234, 335] on textarea at bounding box center [241, 370] width 181 height 70
type textarea "They did a great job on their assignment."
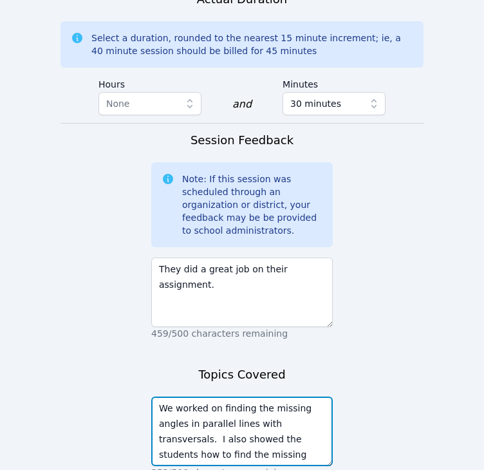
scroll to position [1353, 0]
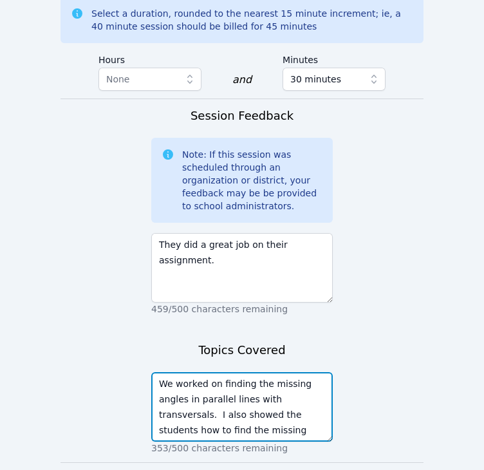
type textarea "We worked on finding the missing angles in parallel lines with transversals. I …"
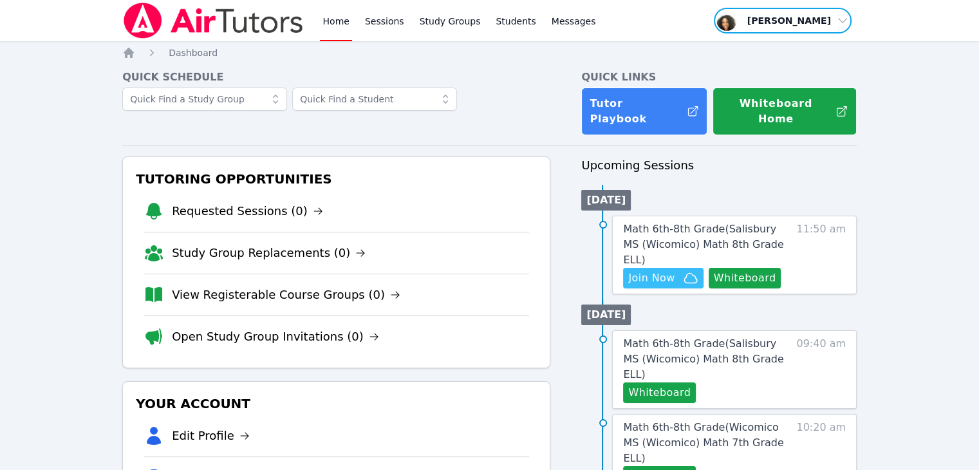
click at [799, 21] on span "button" at bounding box center [782, 20] width 140 height 28
click at [798, 70] on button "Logout" at bounding box center [787, 73] width 124 height 23
